Goal: Task Accomplishment & Management: Manage account settings

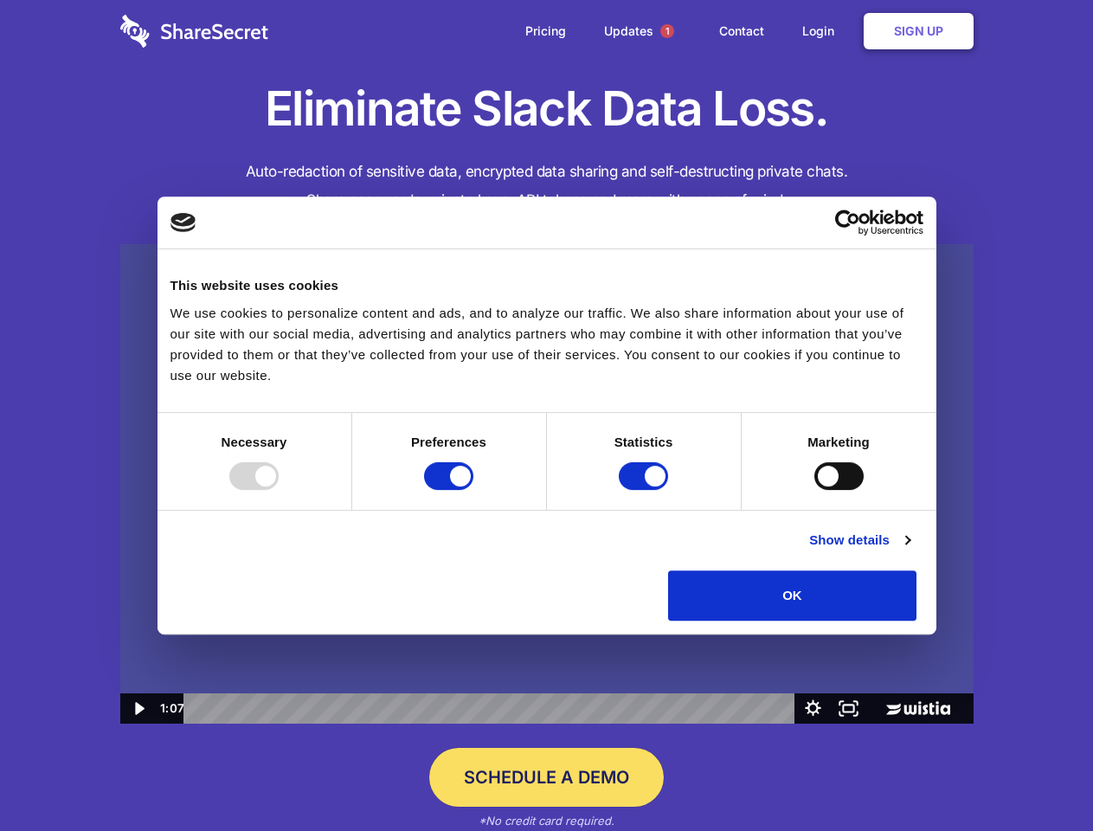
click at [546, 416] on img at bounding box center [547, 484] width 854 height 480
click at [279, 490] on div at bounding box center [253, 476] width 49 height 28
click at [474, 490] on input "Preferences" at bounding box center [448, 476] width 49 height 28
click at [646, 490] on input "Statistics" at bounding box center [643, 476] width 49 height 28
checkbox input "false"
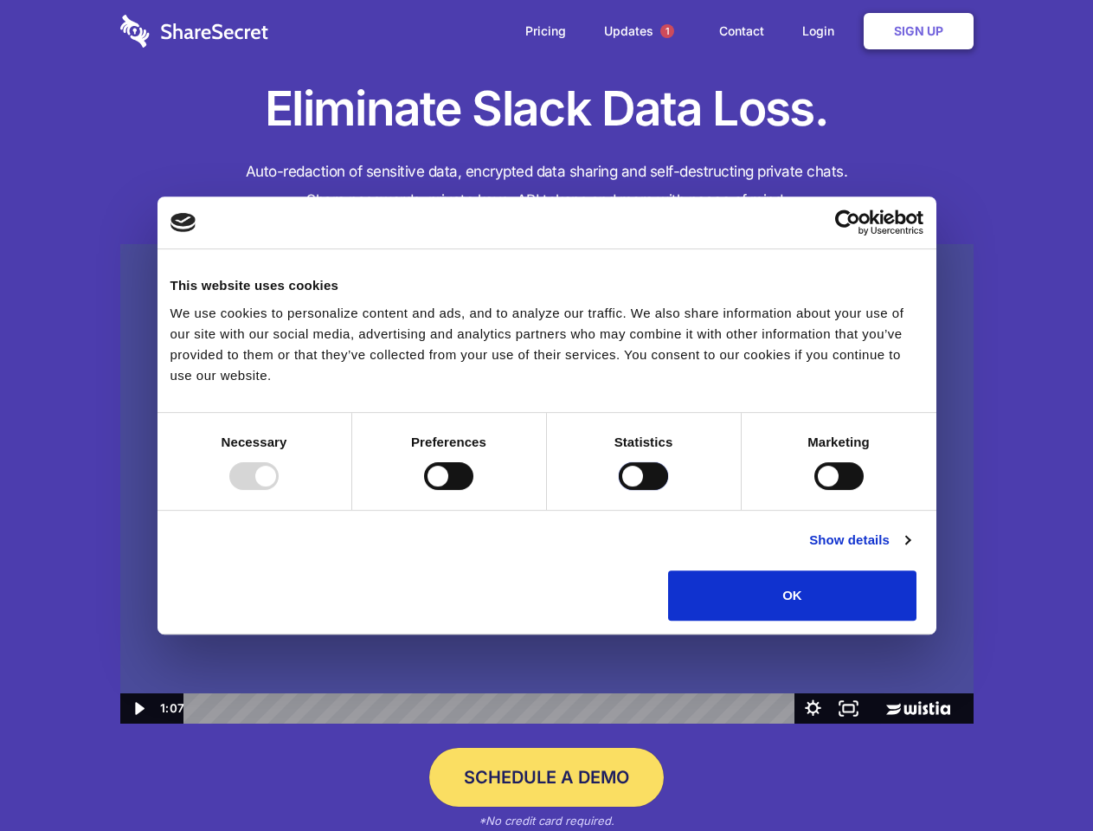
checkbox input "false"
click at [815, 490] on input "Marketing" at bounding box center [839, 476] width 49 height 28
checkbox input "true"
click at [910, 551] on link "Show details" at bounding box center [859, 540] width 100 height 21
click at [0, 0] on li "Statistics 17 Statistic cookies help website owners to understand how visitors …" at bounding box center [0, 0] width 0 height 0
